Goal: Information Seeking & Learning: Learn about a topic

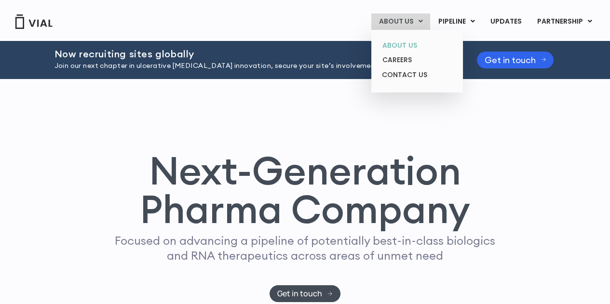
click at [408, 45] on link "ABOUT US" at bounding box center [417, 45] width 84 height 15
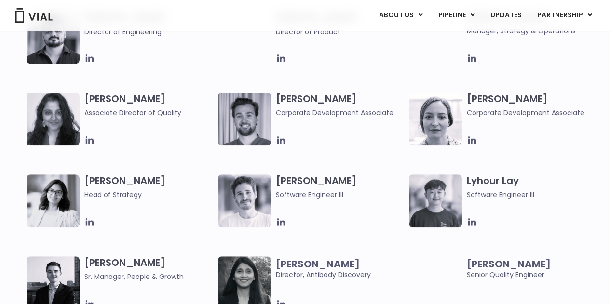
scroll to position [1256, 0]
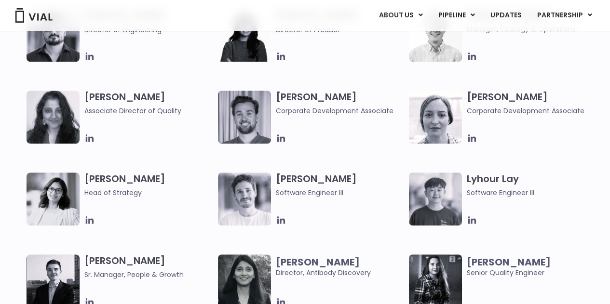
click at [438, 123] on img at bounding box center [435, 117] width 53 height 53
click at [472, 139] on icon at bounding box center [472, 139] width 8 height 8
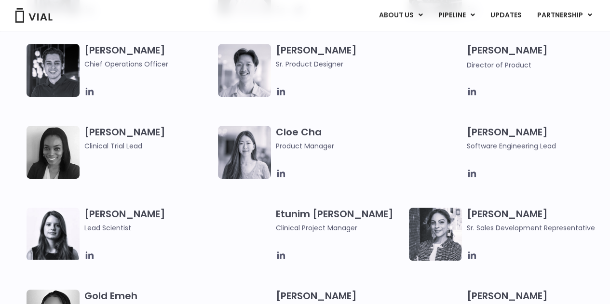
scroll to position [0, 0]
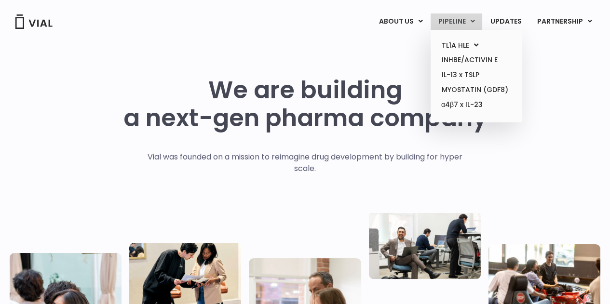
click at [473, 23] on link "PIPELINE" at bounding box center [457, 22] width 52 height 16
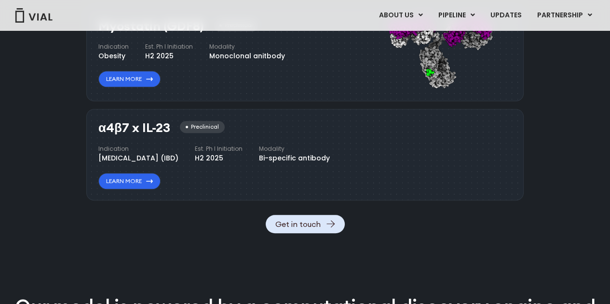
scroll to position [1126, 0]
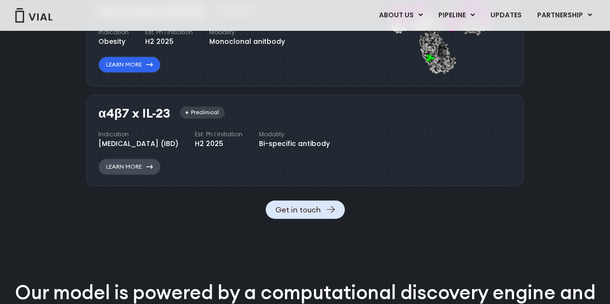
click at [133, 175] on link "Learn More" at bounding box center [129, 167] width 62 height 16
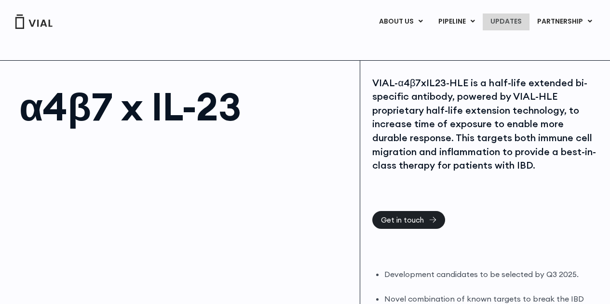
click at [510, 20] on link "UPDATES" at bounding box center [506, 22] width 46 height 16
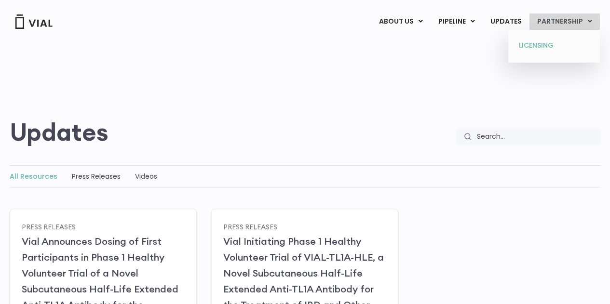
click at [533, 45] on link "LICENSING" at bounding box center [554, 45] width 84 height 15
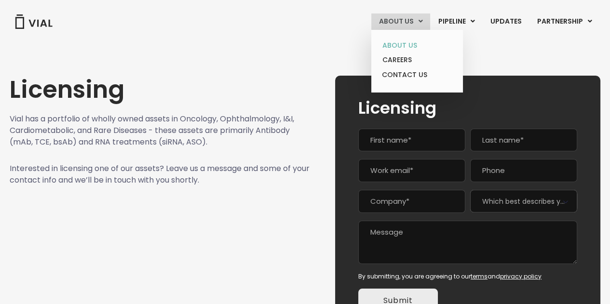
click at [409, 45] on link "ABOUT US" at bounding box center [417, 45] width 84 height 15
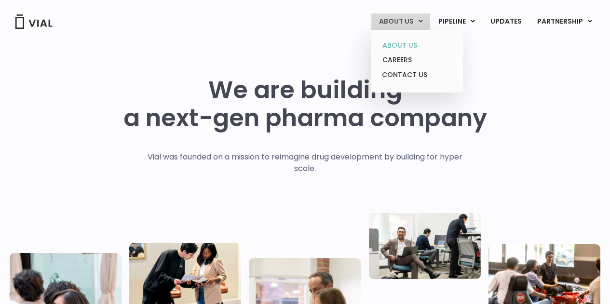
click at [409, 38] on link "ABOUT US" at bounding box center [417, 45] width 84 height 15
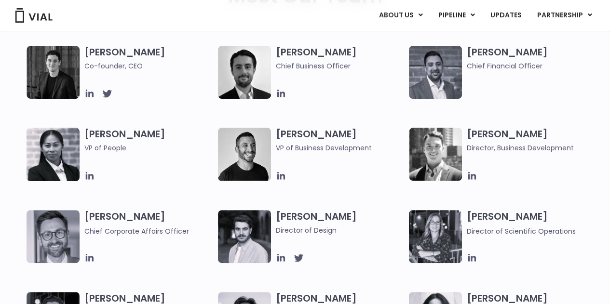
scroll to position [495, 0]
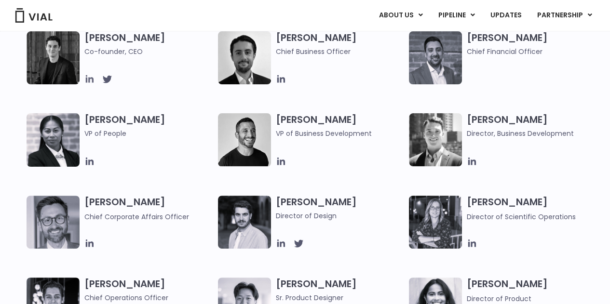
click at [88, 83] on icon at bounding box center [89, 79] width 11 height 11
click at [518, 14] on link "UPDATES" at bounding box center [506, 15] width 46 height 16
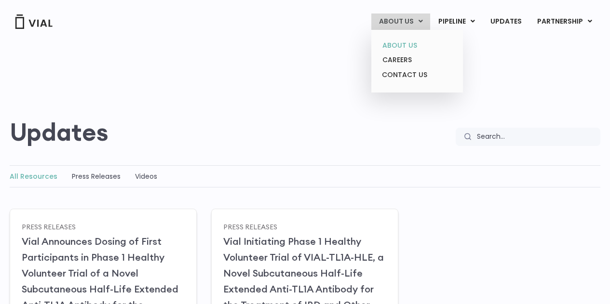
click at [402, 42] on link "ABOUT US" at bounding box center [417, 45] width 84 height 15
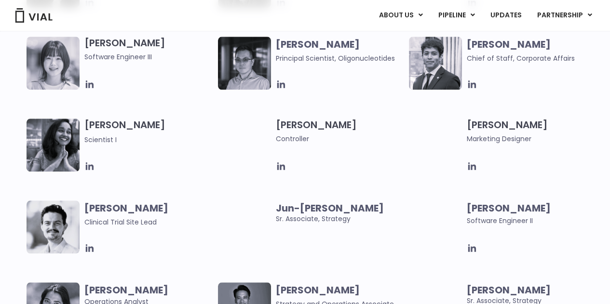
scroll to position [1707, 0]
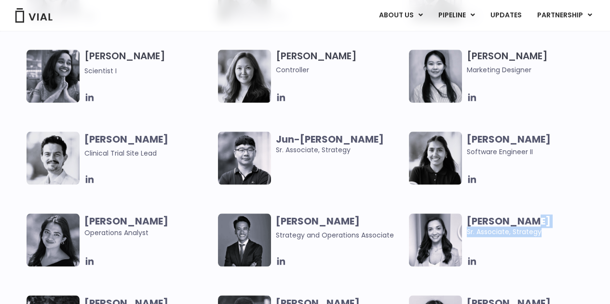
drag, startPoint x: 610, startPoint y: 205, endPoint x: 611, endPoint y: 233, distance: 28.5
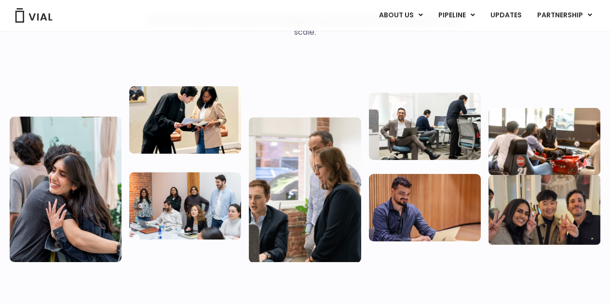
scroll to position [0, 0]
